Goal: Task Accomplishment & Management: Complete application form

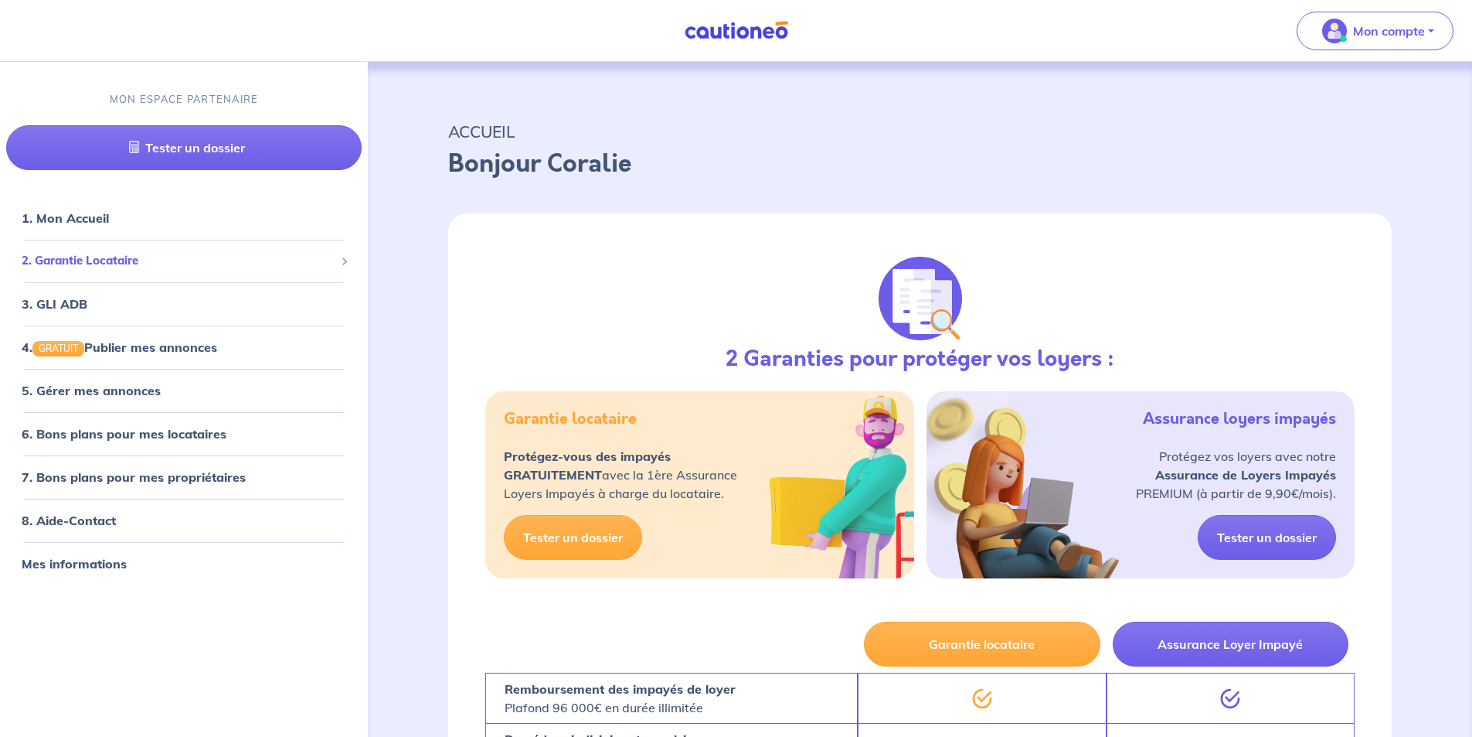
click at [113, 264] on span "2. Garantie Locataire" at bounding box center [178, 261] width 313 height 18
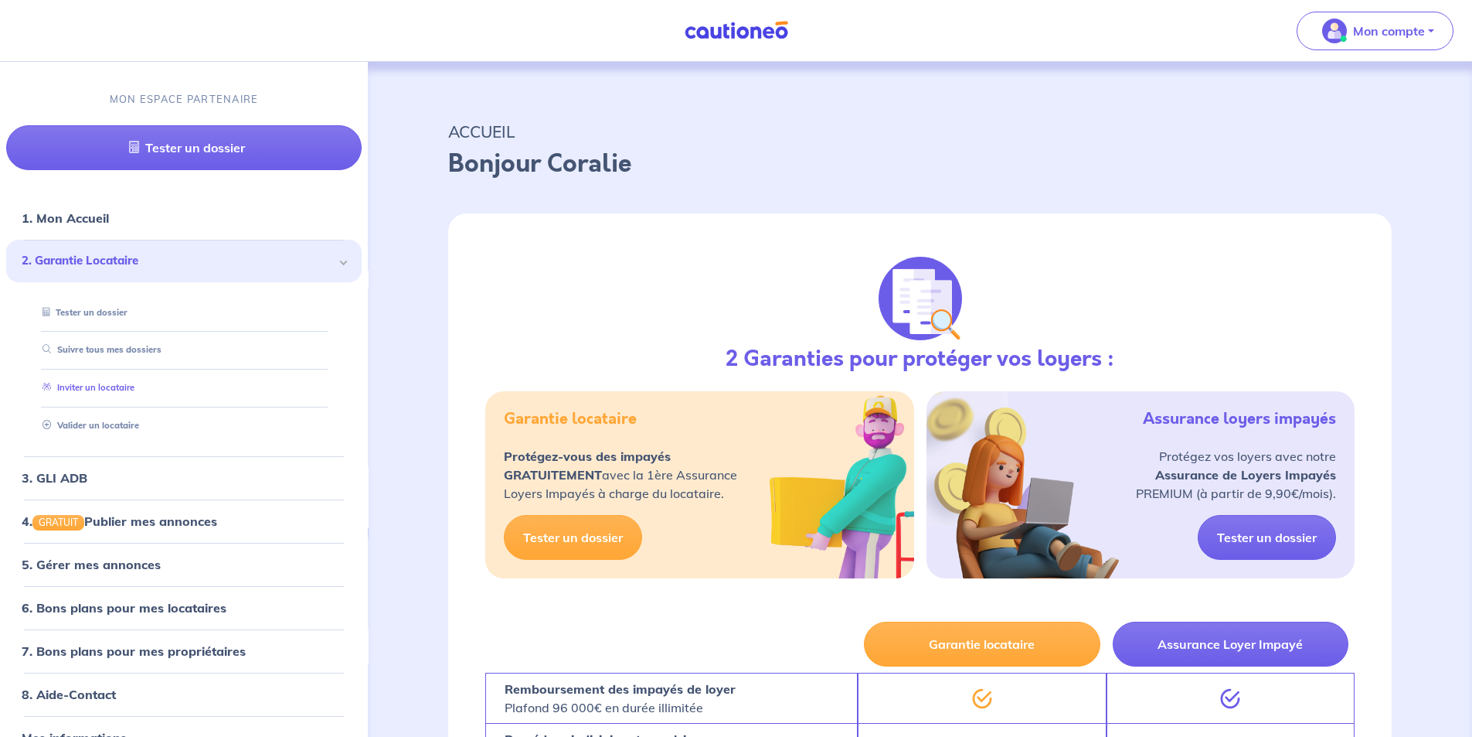
click at [104, 387] on link "Inviter un locataire" at bounding box center [85, 388] width 98 height 11
select select "FR"
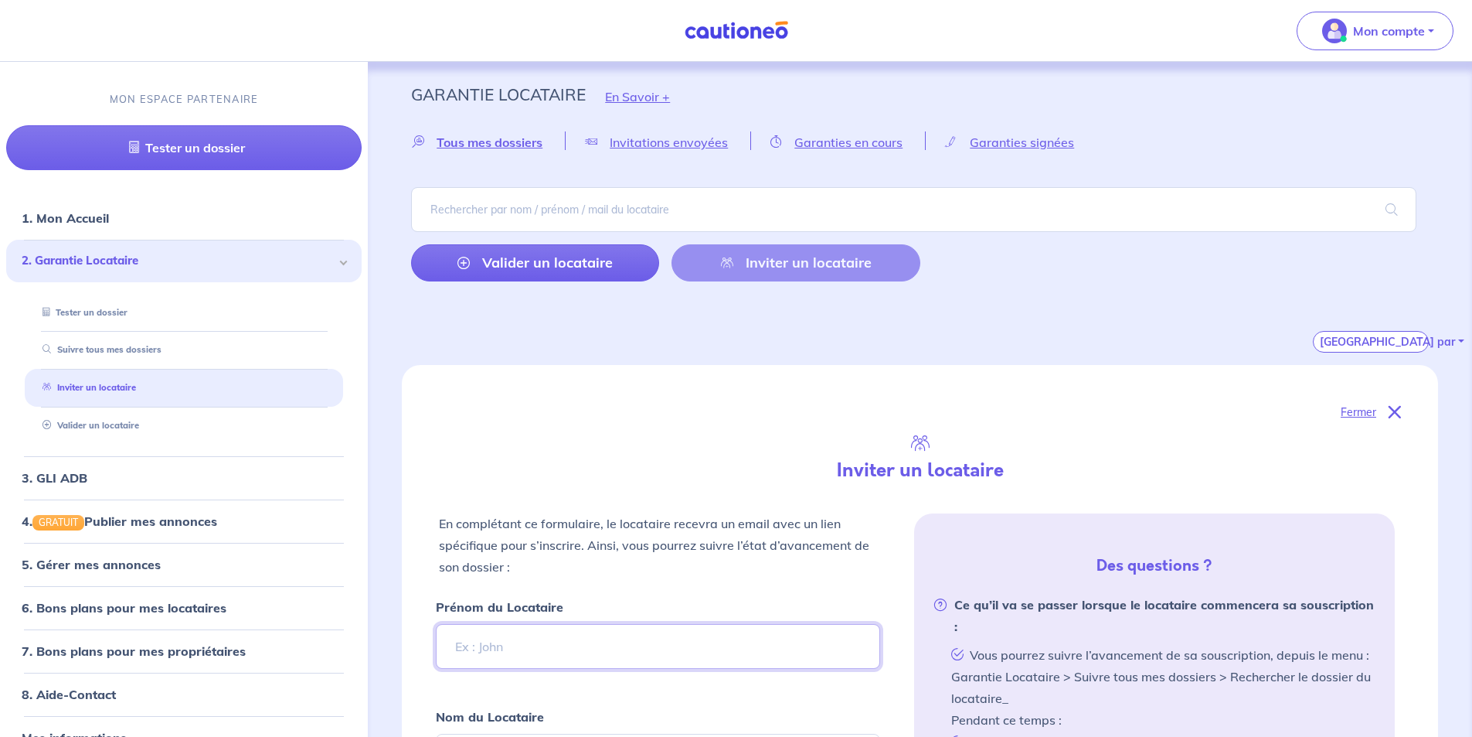
click at [581, 649] on input "Prénom du Locataire" at bounding box center [658, 646] width 444 height 45
type input "Amin"
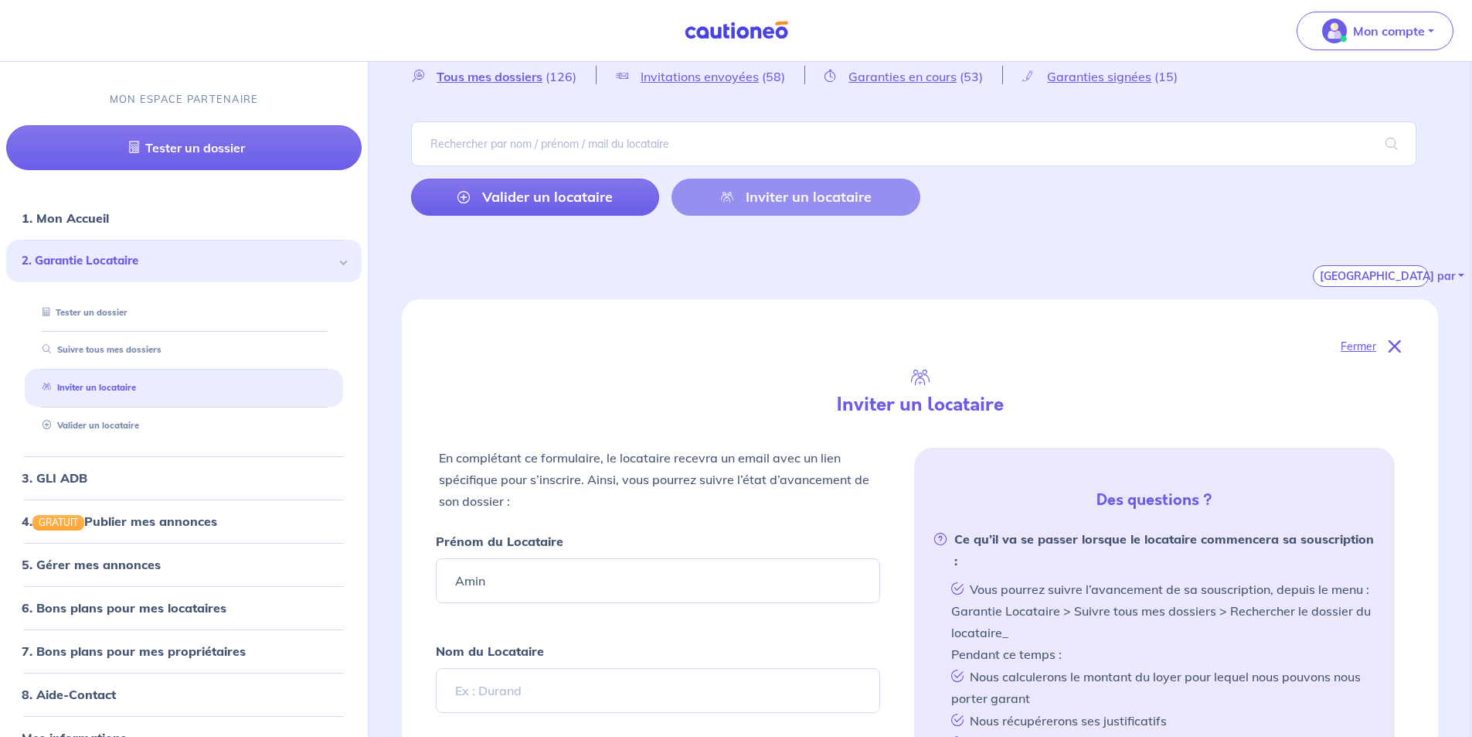
scroll to position [232, 0]
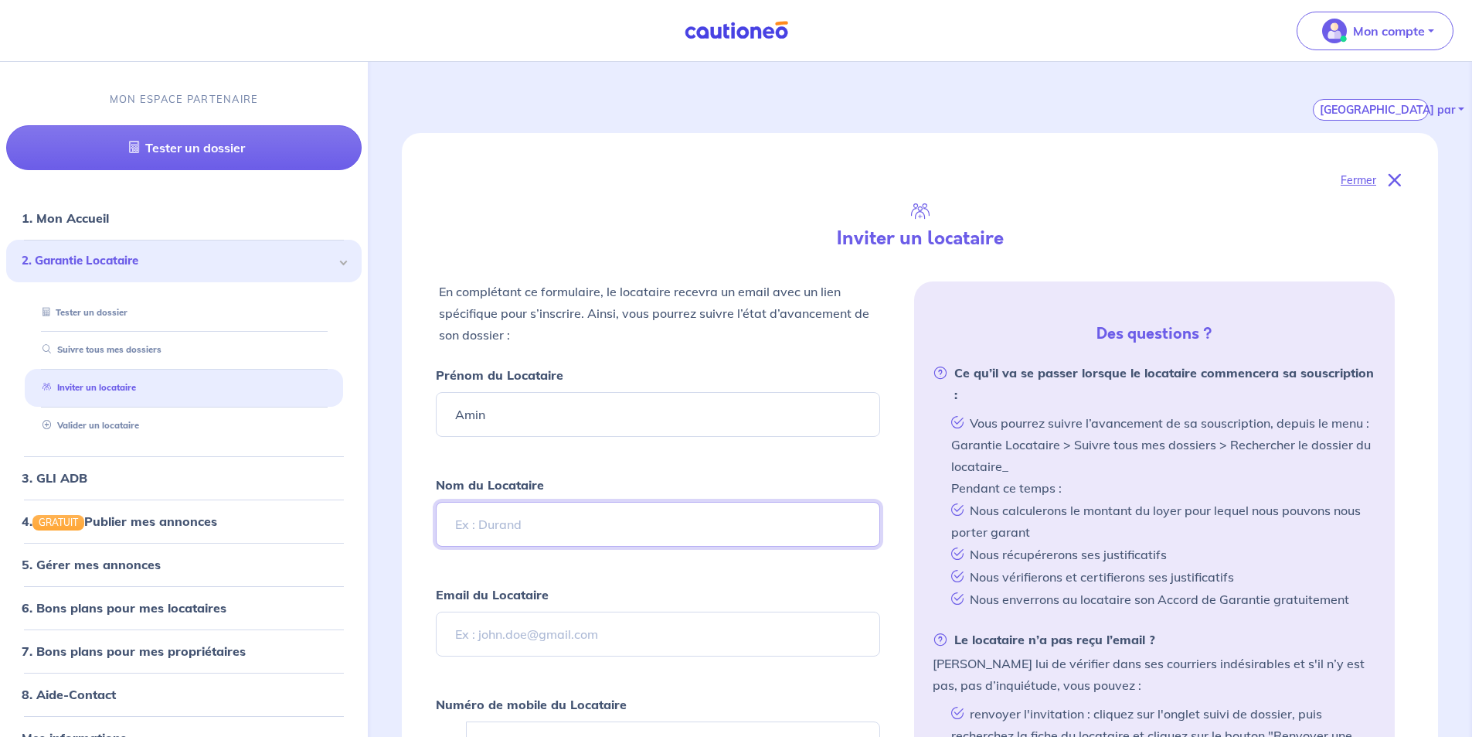
click at [594, 516] on input "Nom du Locataire" at bounding box center [658, 524] width 444 height 45
type input "GUERAR"
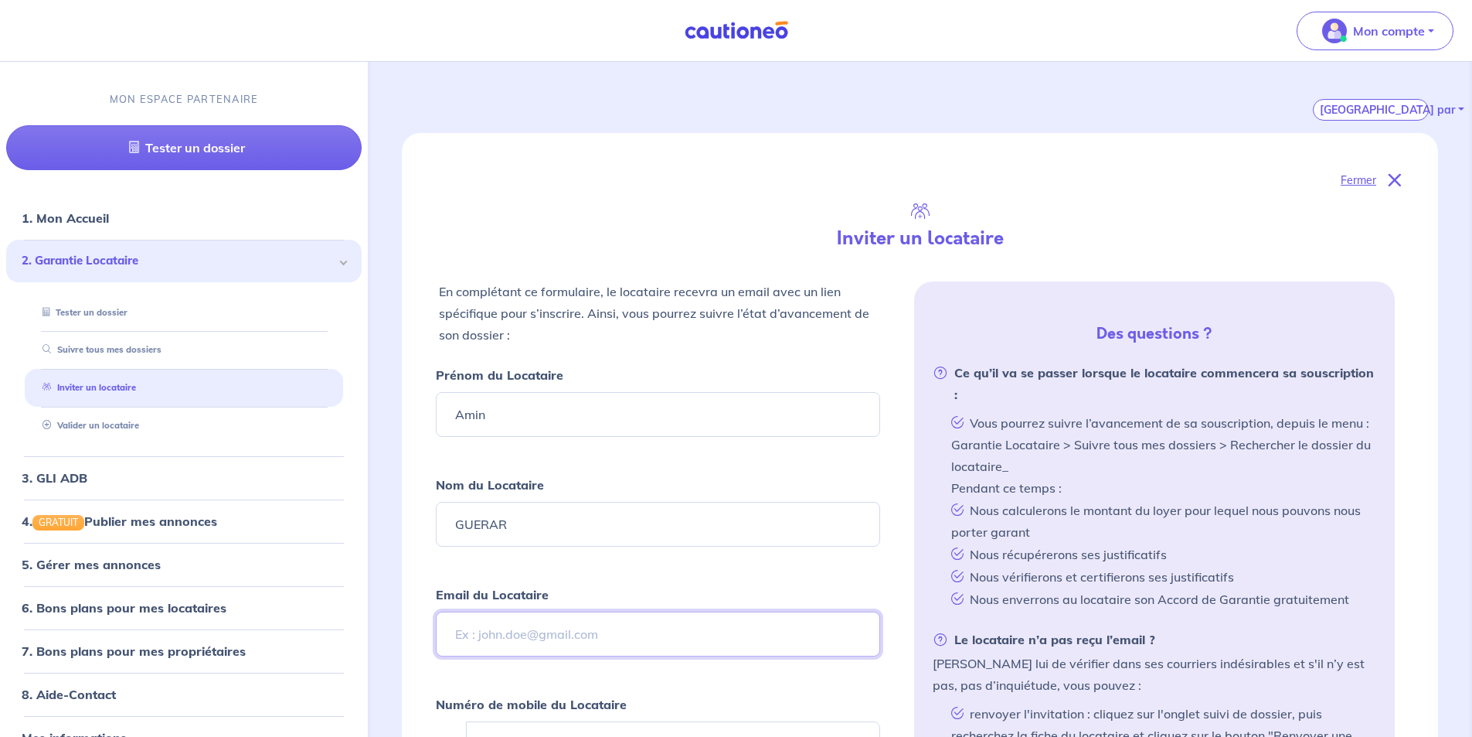
click at [645, 629] on input "Email du Locataire" at bounding box center [658, 633] width 444 height 45
paste input "[EMAIL_ADDRESS][DOMAIN_NAME]"
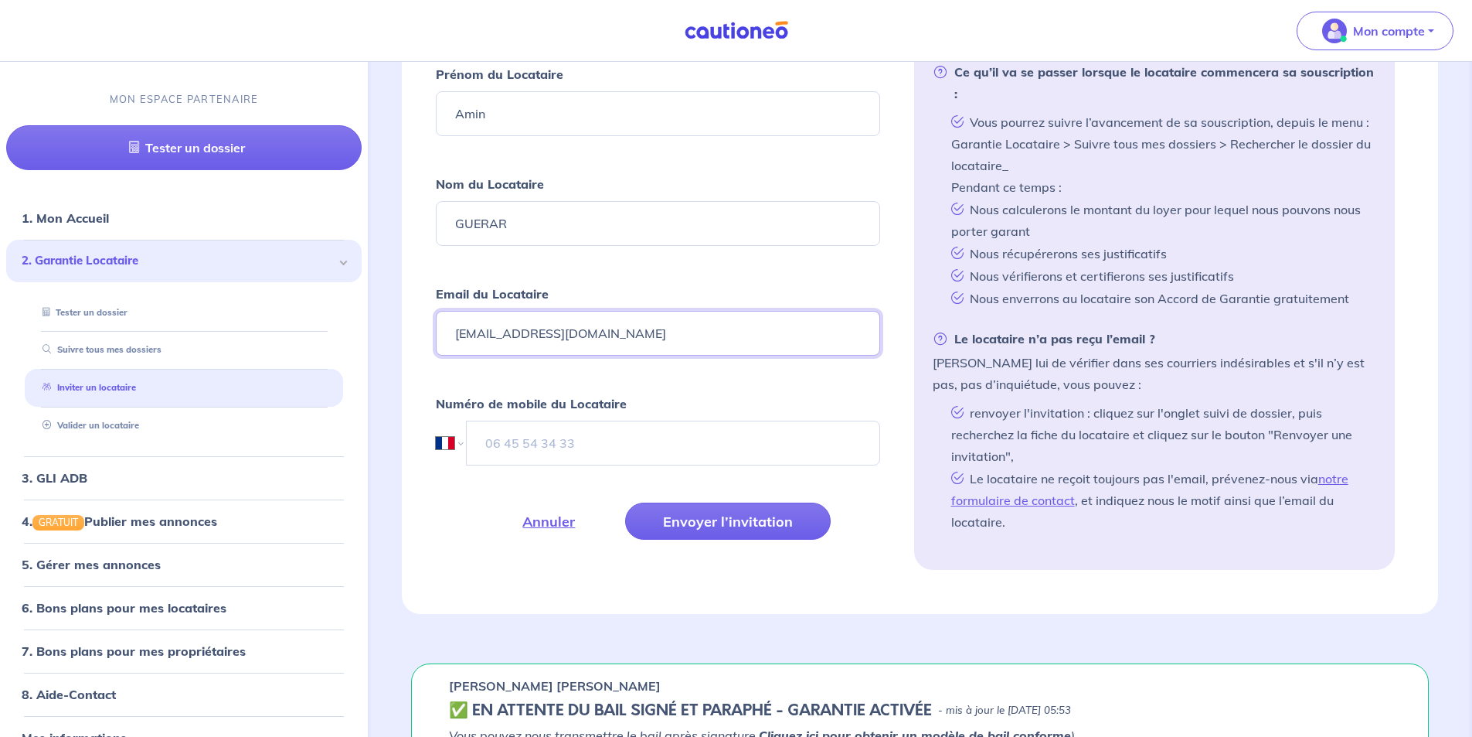
scroll to position [541, 0]
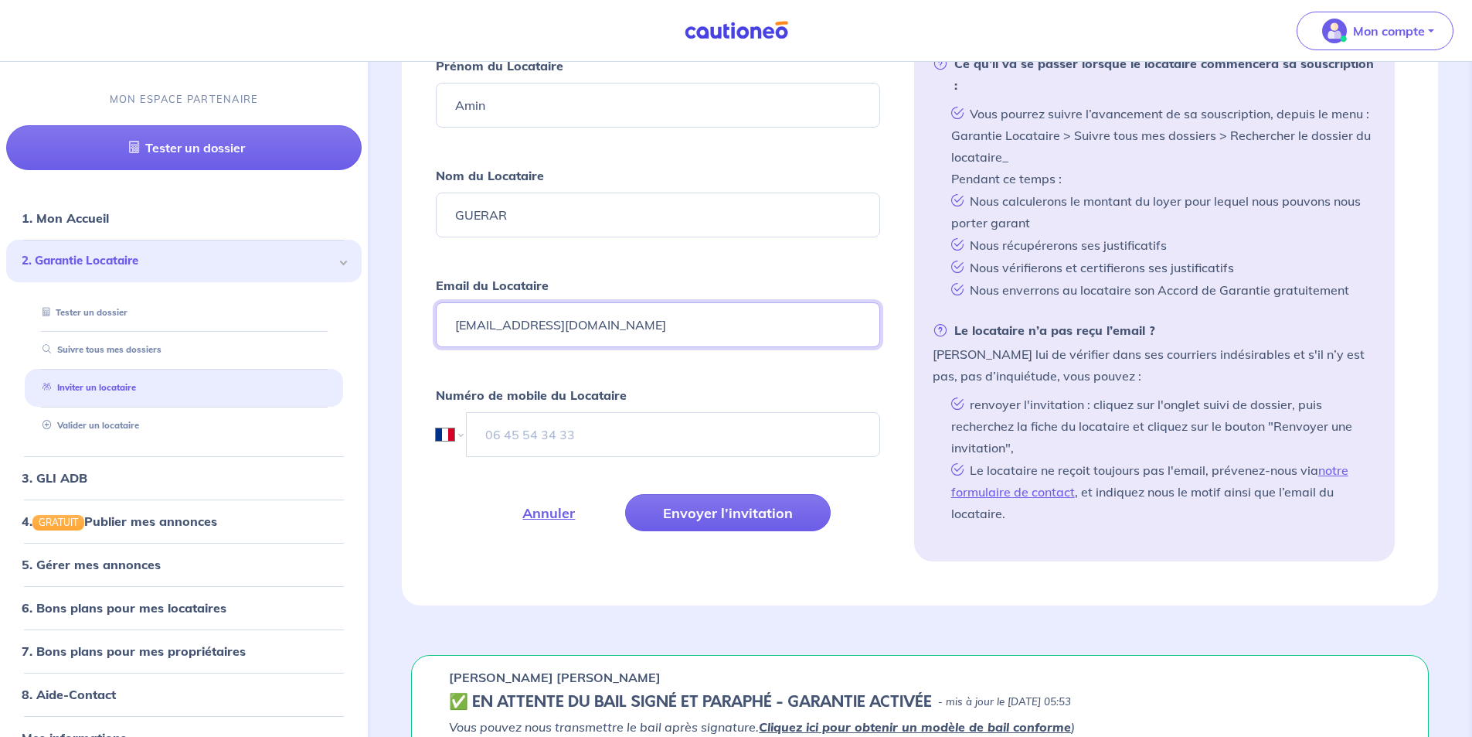
type input "[EMAIL_ADDRESS][DOMAIN_NAME]"
click at [534, 437] on input "tel" at bounding box center [672, 434] width 413 height 45
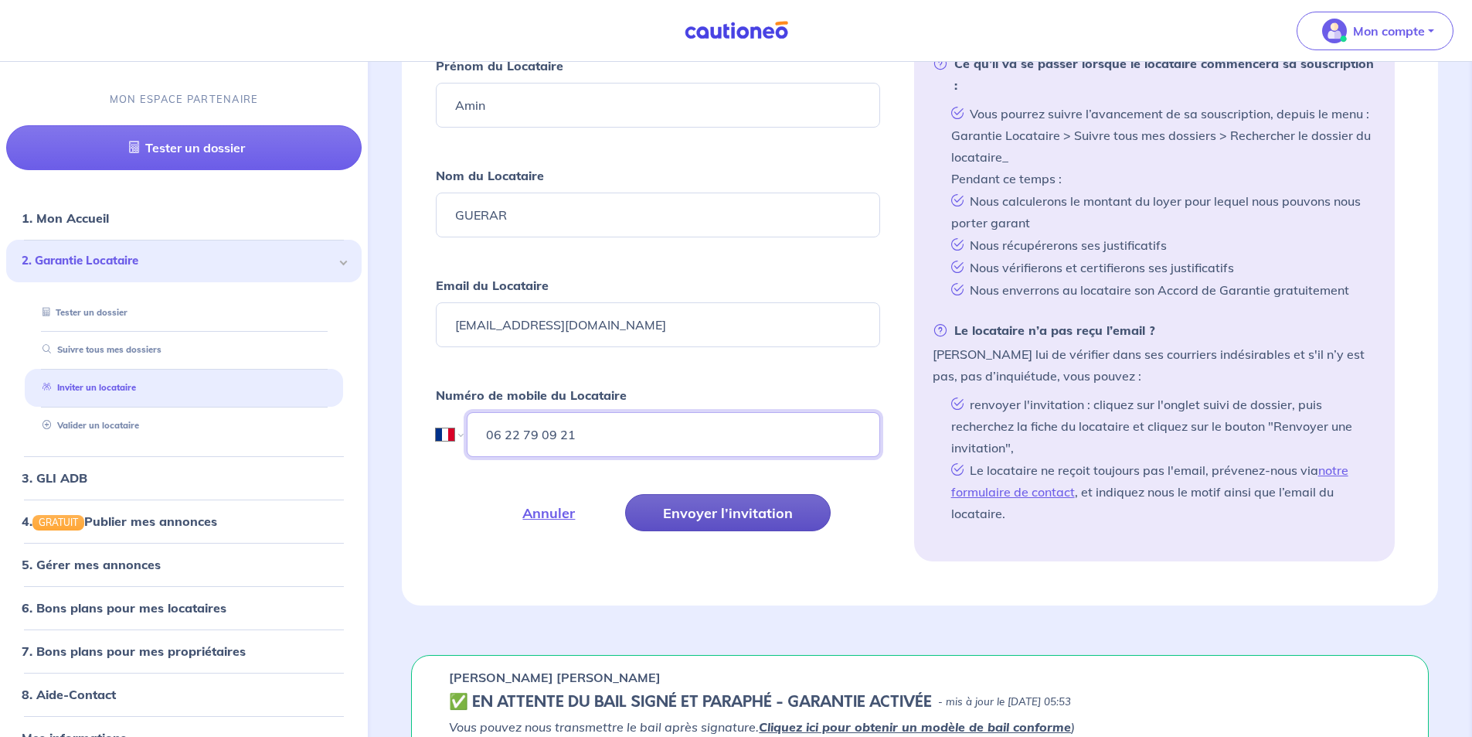
type input "06 22 79 09 21"
click at [738, 516] on button "Envoyer l’invitation" at bounding box center [728, 512] width 206 height 37
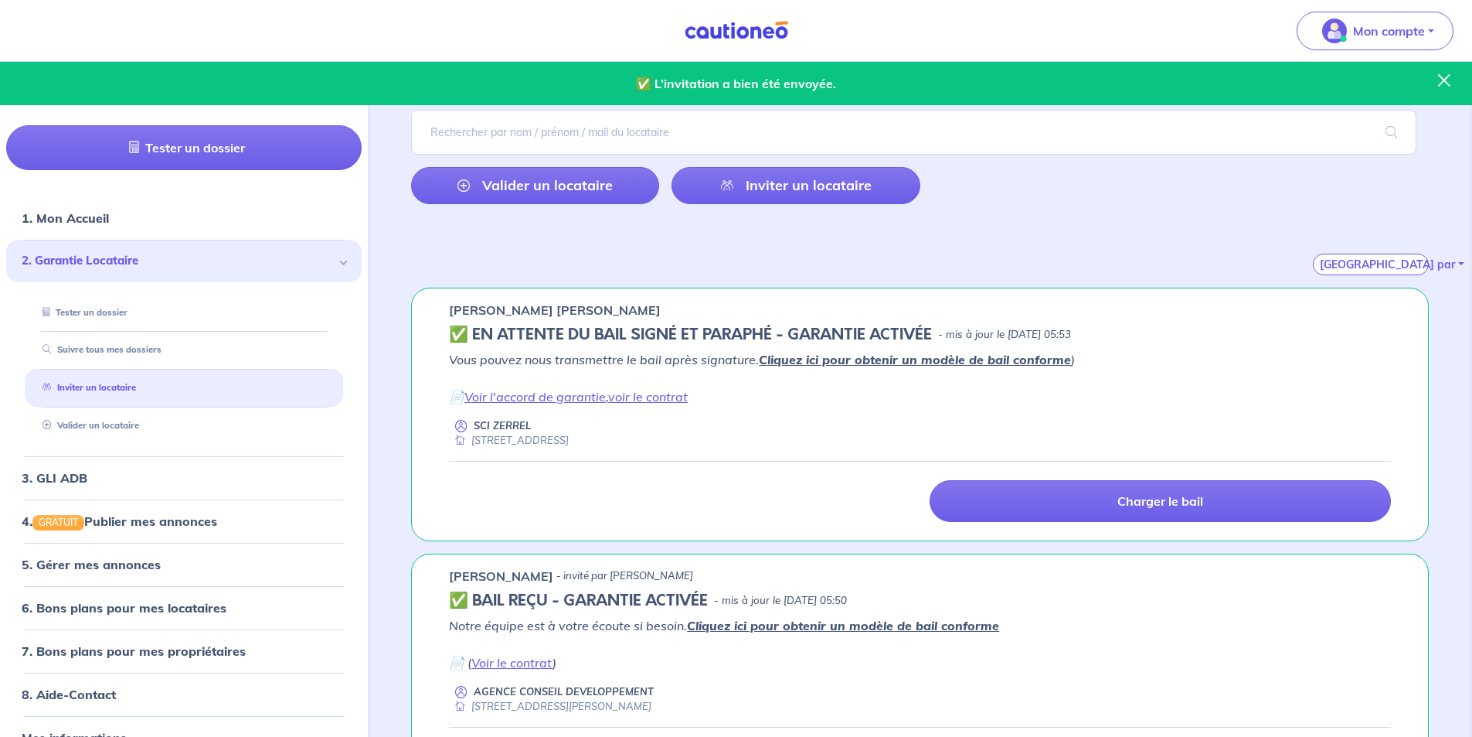
scroll to position [0, 0]
